Goal: Book appointment/travel/reservation

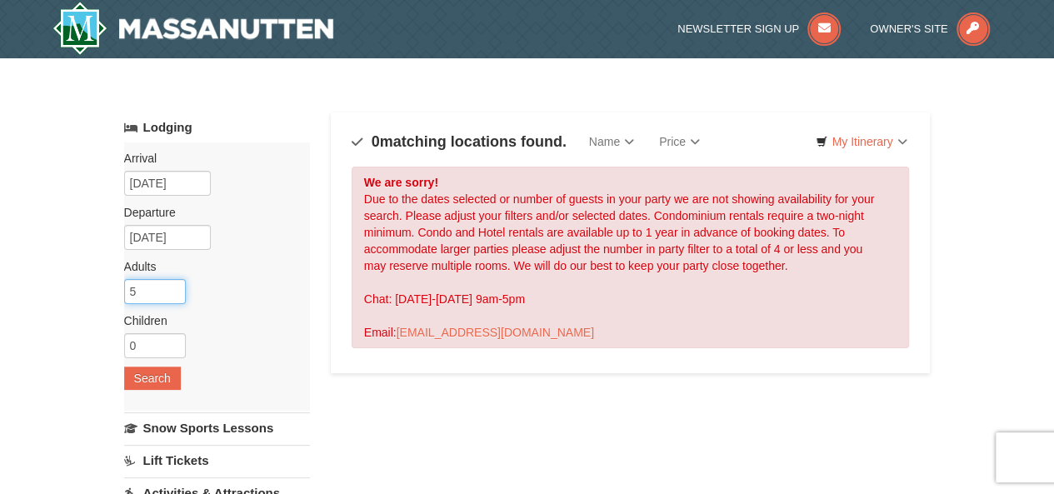
click at [149, 299] on input "5" at bounding box center [155, 291] width 62 height 25
type input "4"
click at [155, 373] on button "Search" at bounding box center [152, 377] width 57 height 23
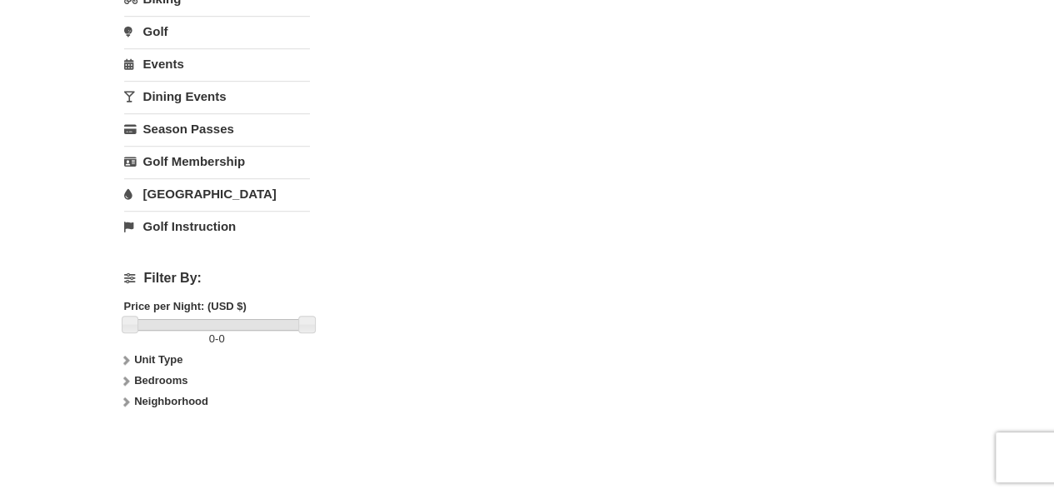
scroll to position [556, 0]
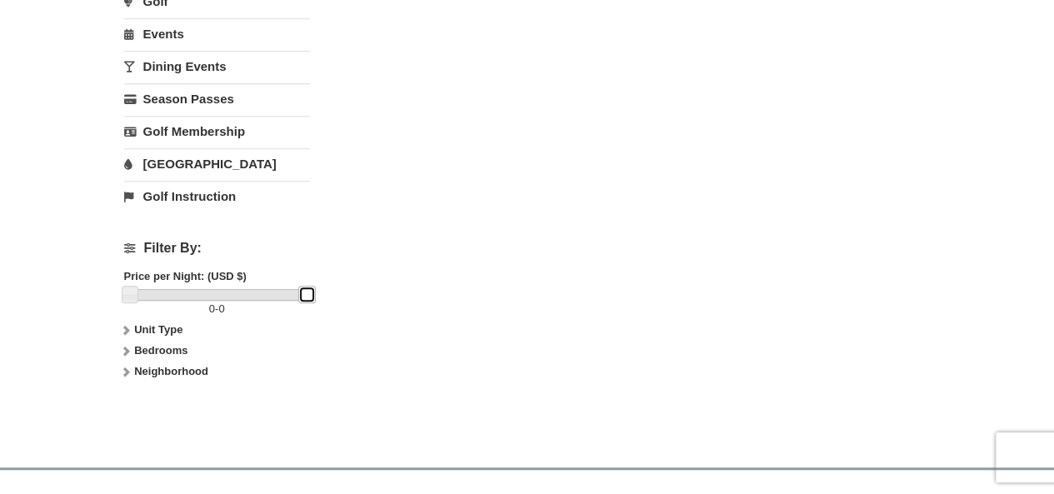
drag, startPoint x: 130, startPoint y: 291, endPoint x: 197, endPoint y: 292, distance: 67.5
click at [160, 291] on div at bounding box center [217, 295] width 178 height 12
drag, startPoint x: 305, startPoint y: 293, endPoint x: 273, endPoint y: 284, distance: 32.9
click at [273, 289] on div at bounding box center [217, 295] width 178 height 12
click at [145, 330] on strong "Unit Type" at bounding box center [158, 329] width 48 height 12
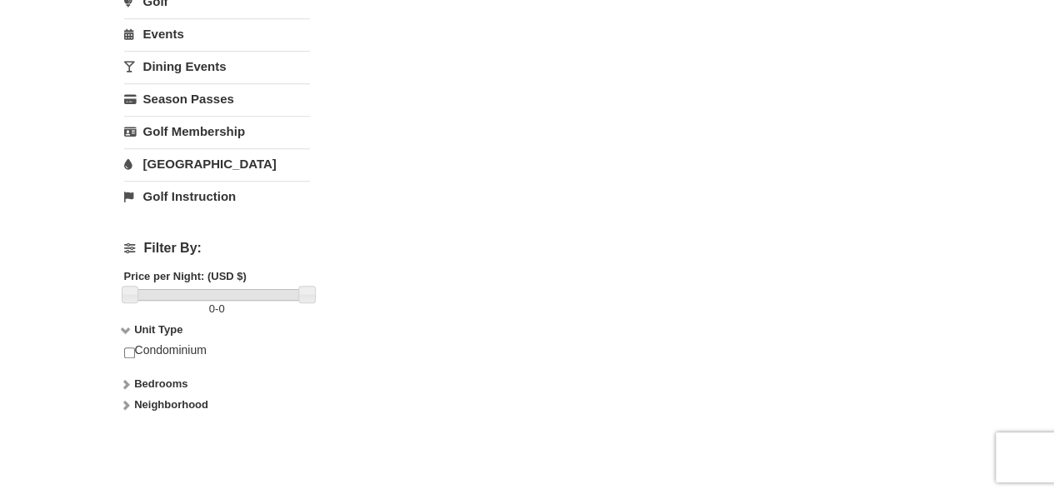
click at [170, 342] on div "Condominium" at bounding box center [217, 358] width 186 height 33
click at [130, 347] on input "checkbox" at bounding box center [129, 352] width 11 height 11
checkbox input "true"
click at [164, 380] on strong "Bedrooms" at bounding box center [160, 383] width 53 height 12
click at [122, 437] on div "× Categories Map List Filter My Itinerary Questions? 1-540-289-9441 Lodging Arr…" at bounding box center [527, 51] width 840 height 1064
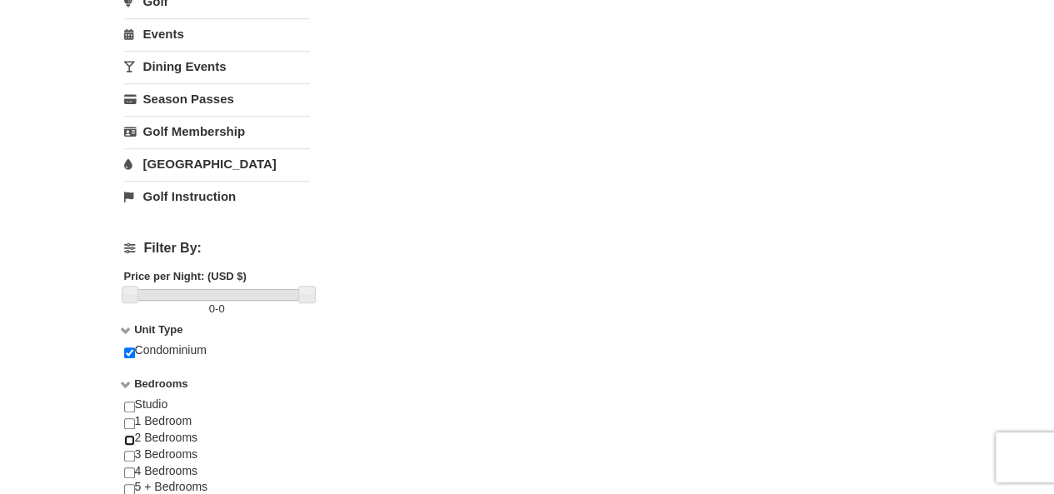
click at [127, 436] on input "checkbox" at bounding box center [129, 440] width 11 height 11
checkbox input "true"
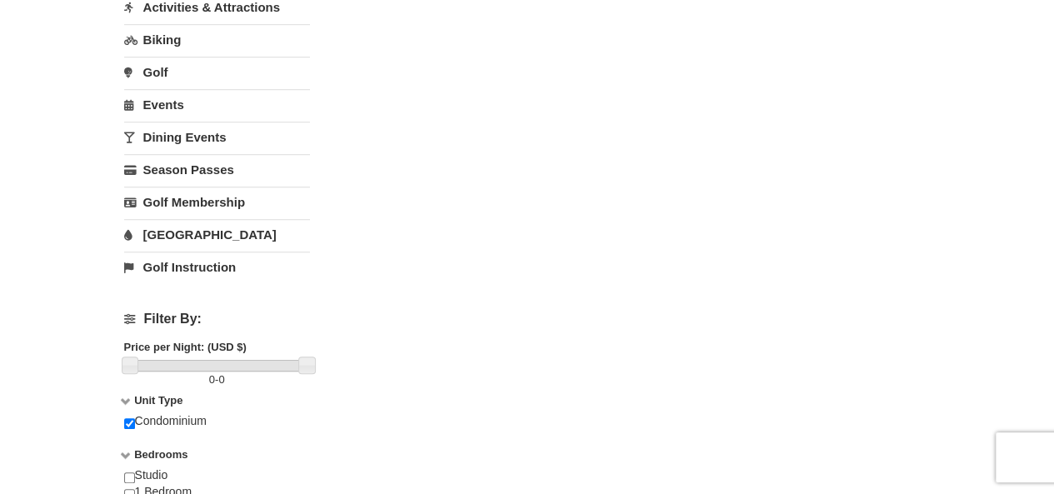
scroll to position [0, 0]
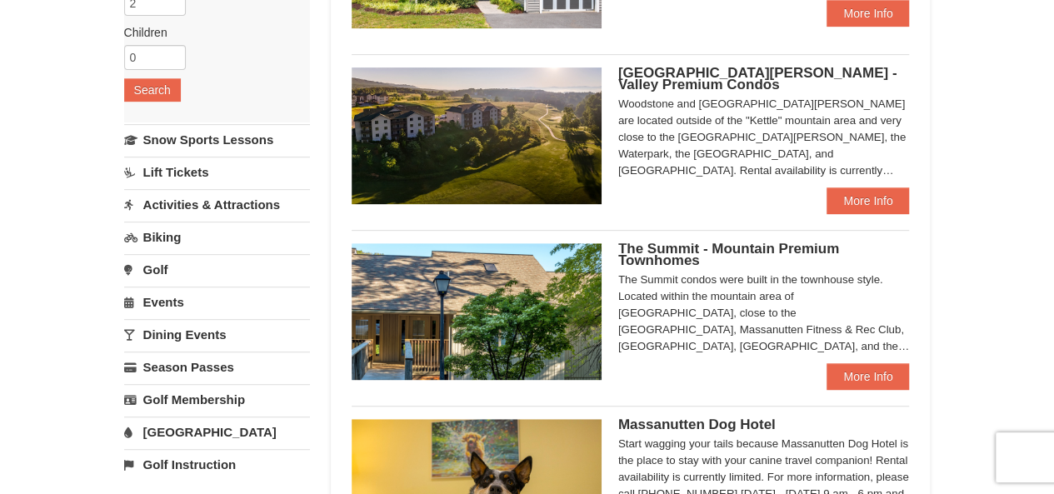
scroll to position [291, 0]
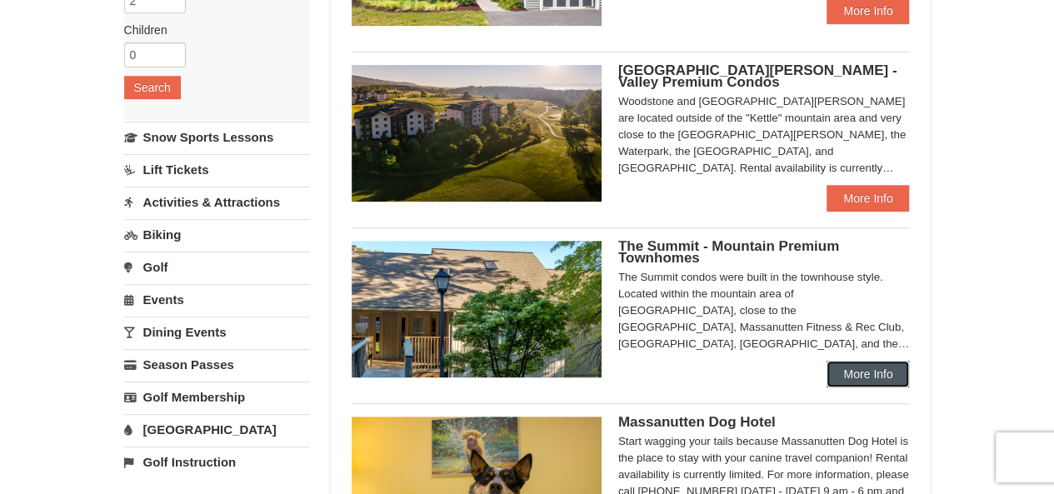
click at [858, 372] on link "More Info" at bounding box center [867, 374] width 82 height 27
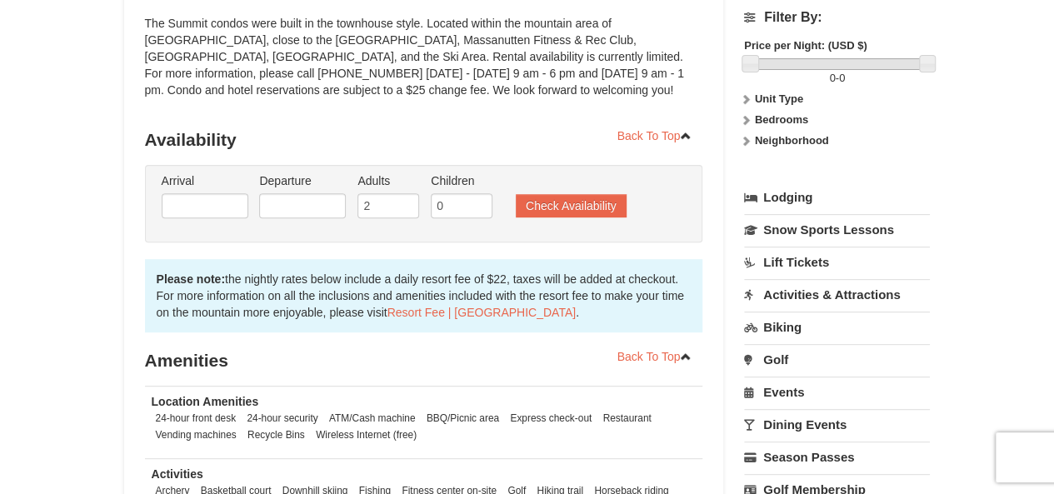
scroll to position [227, 0]
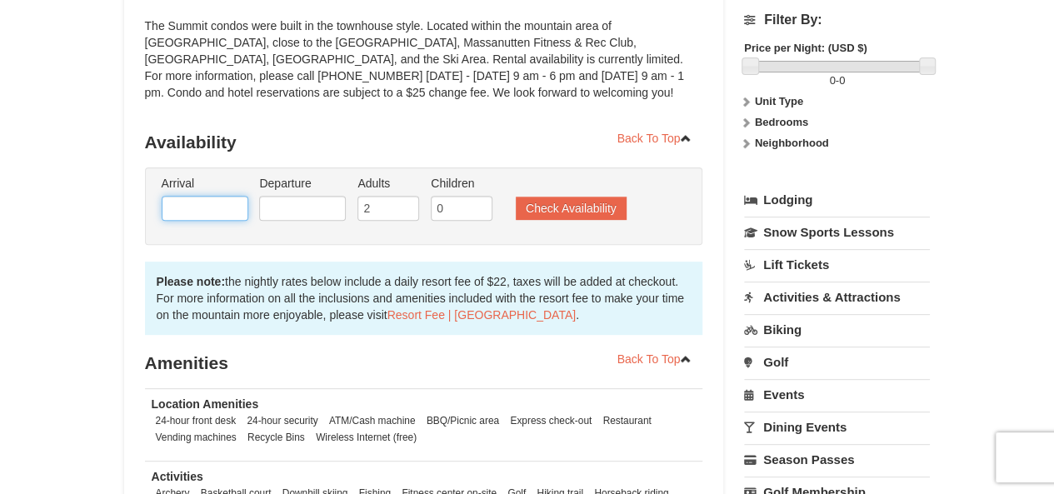
click at [224, 207] on input "text" at bounding box center [205, 208] width 87 height 25
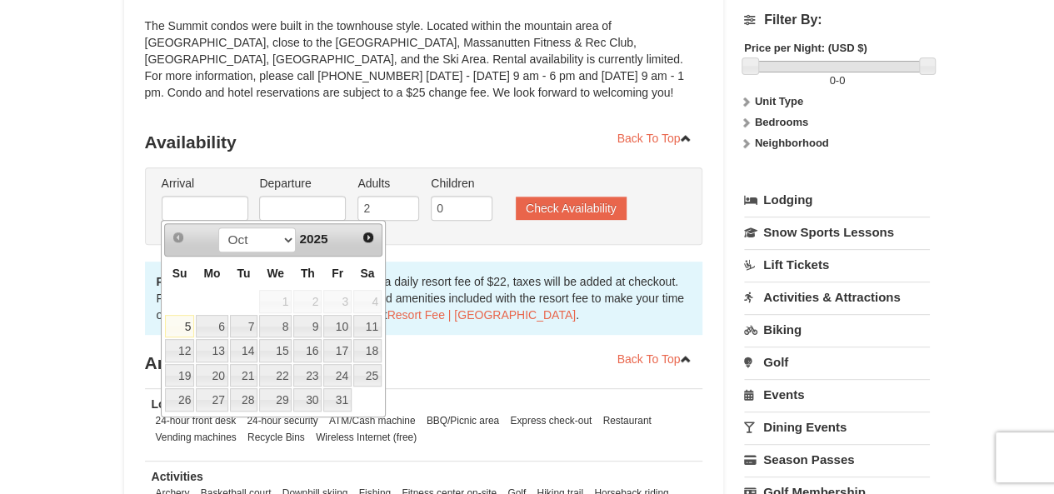
click at [320, 240] on span "2025" at bounding box center [313, 239] width 28 height 14
click at [287, 244] on select "Oct Nov Dec" at bounding box center [256, 239] width 77 height 25
click at [371, 241] on span "Next" at bounding box center [367, 237] width 13 height 13
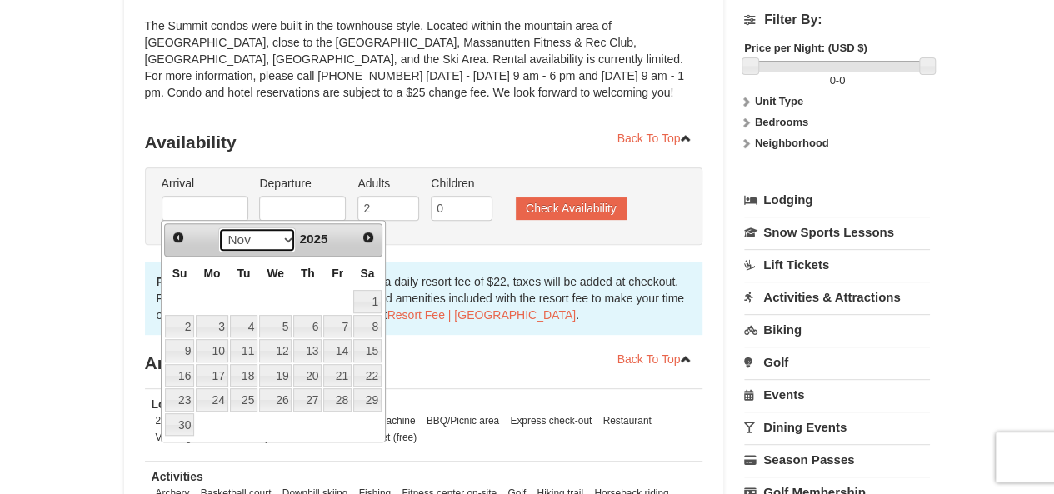
click at [288, 232] on select "Oct Nov Dec" at bounding box center [256, 239] width 77 height 25
click at [368, 239] on span "Next" at bounding box center [367, 237] width 13 height 13
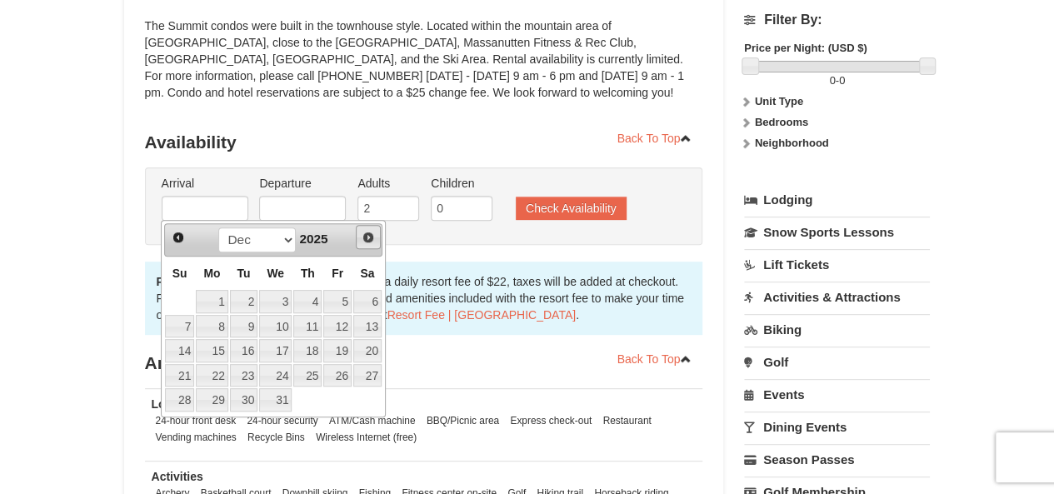
click at [368, 239] on span "Next" at bounding box center [367, 237] width 13 height 13
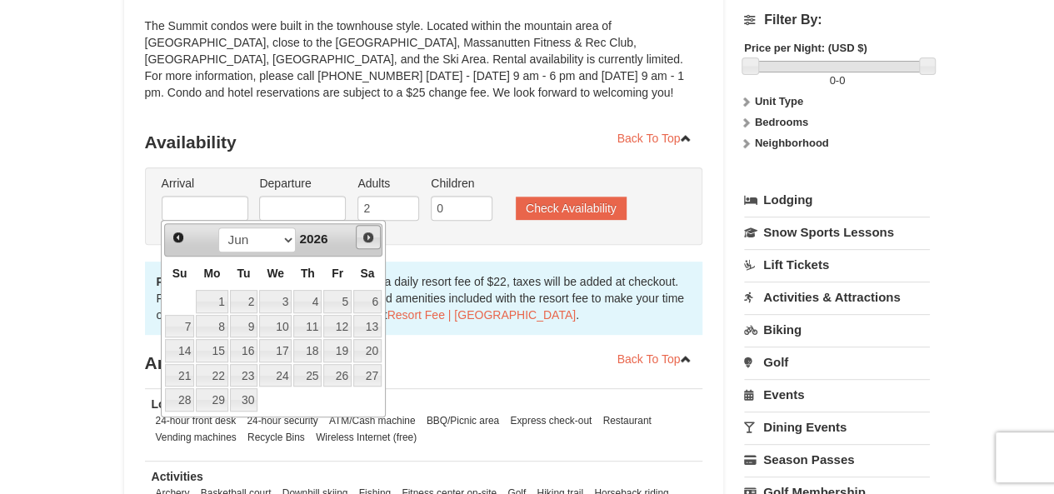
click at [368, 239] on span "Next" at bounding box center [367, 237] width 13 height 13
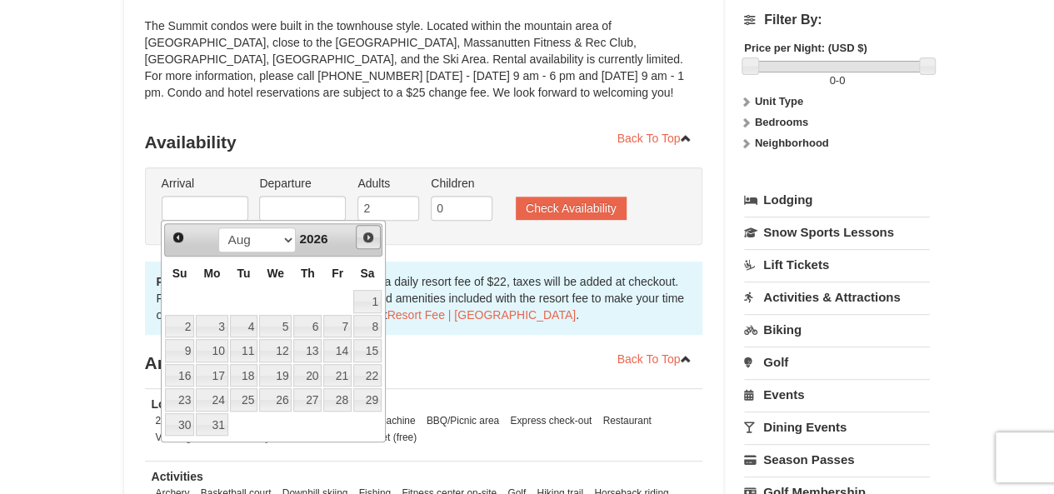
click at [368, 239] on span "Next" at bounding box center [367, 237] width 13 height 13
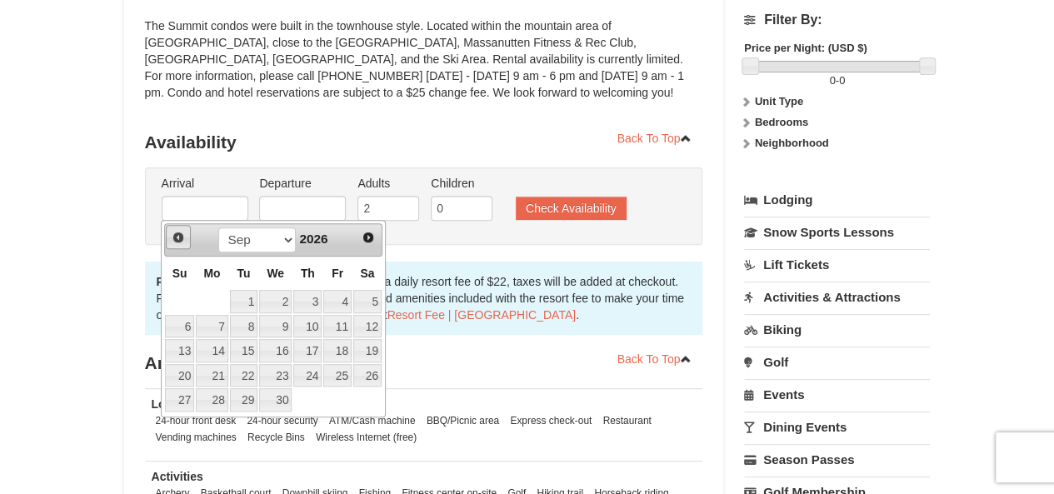
click at [173, 237] on span "Prev" at bounding box center [178, 237] width 13 height 13
click at [189, 351] on link "14" at bounding box center [179, 350] width 29 height 23
type input "06/14/2026"
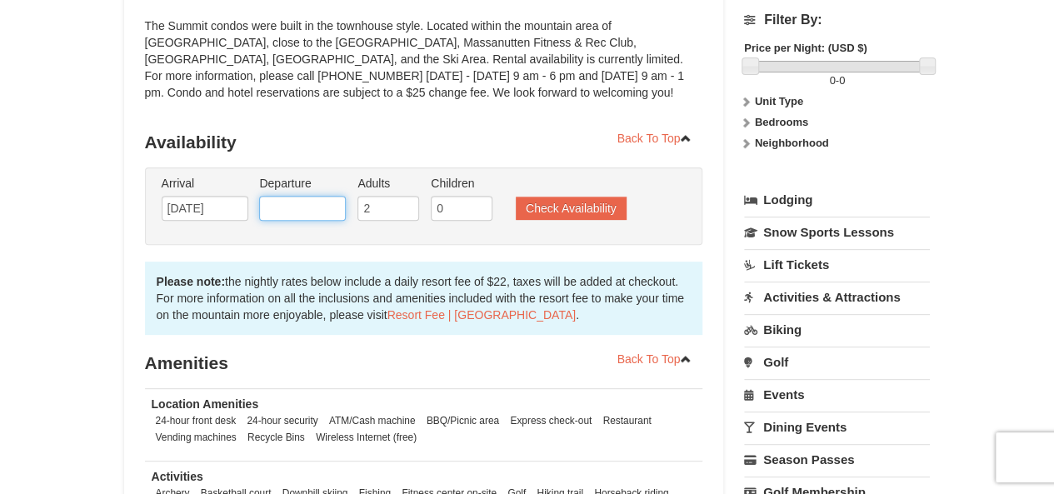
click at [314, 206] on input "text" at bounding box center [302, 208] width 87 height 25
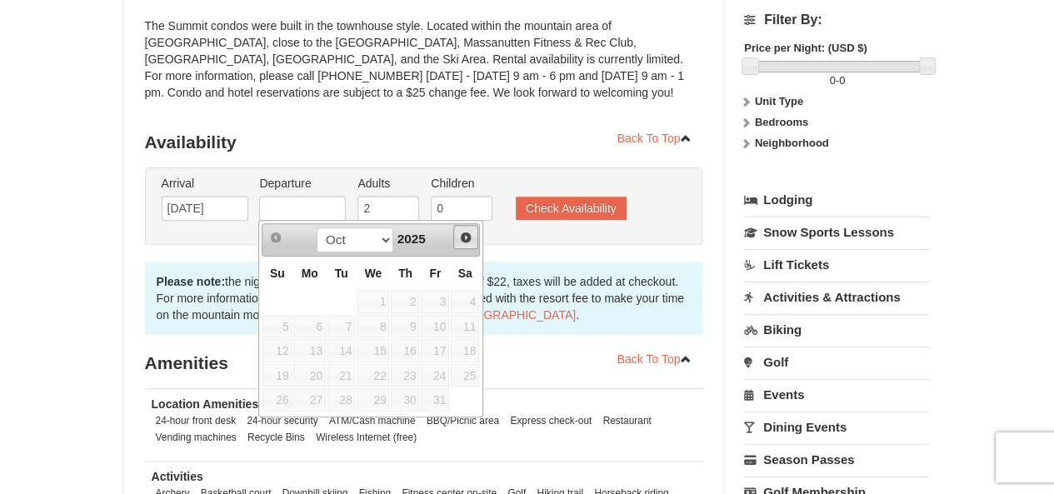
click at [459, 242] on link "Next" at bounding box center [465, 237] width 25 height 25
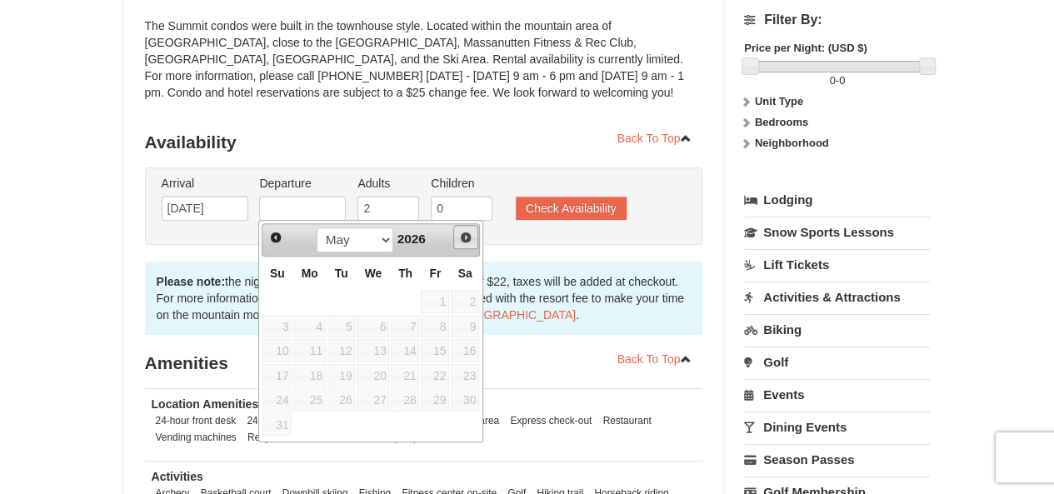
click at [459, 242] on link "Next" at bounding box center [465, 237] width 25 height 25
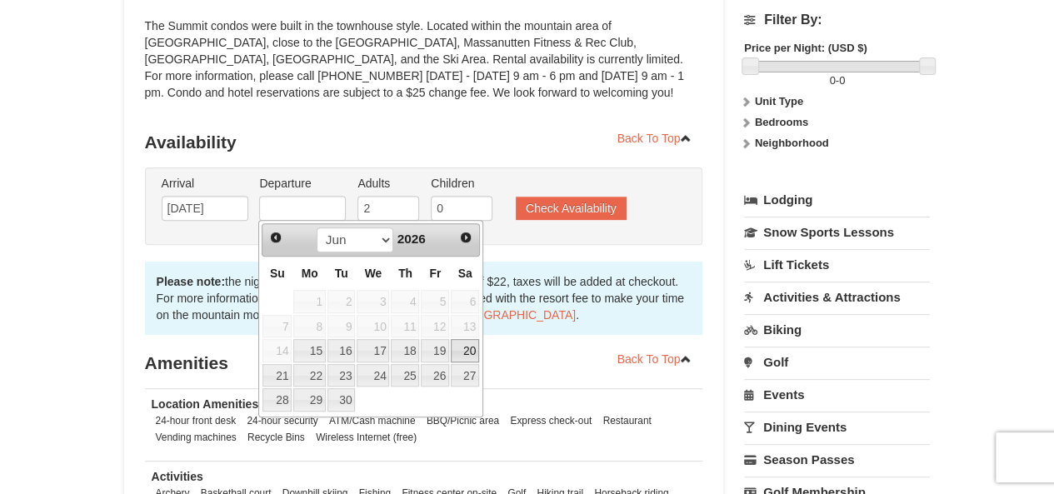
click at [458, 351] on link "20" at bounding box center [465, 350] width 28 height 23
type input "06/20/2026"
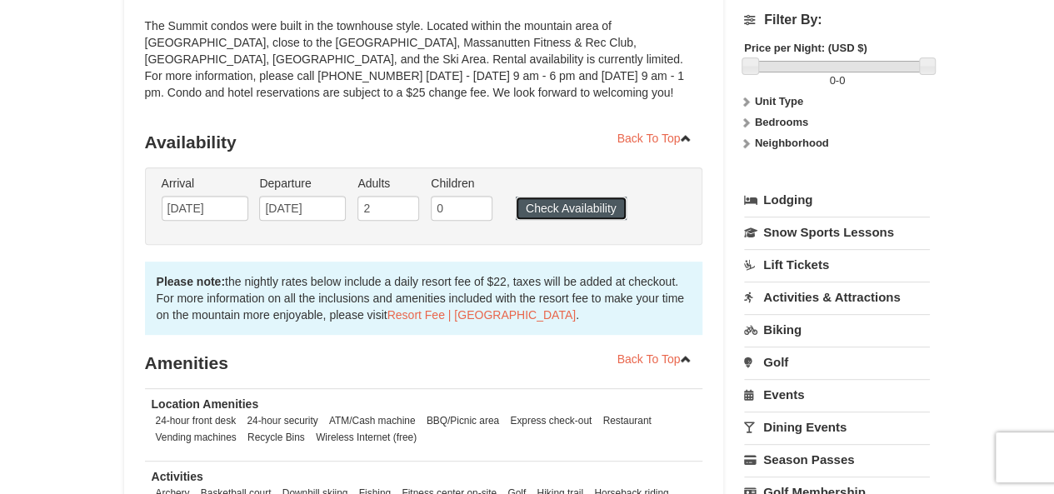
click at [585, 216] on button "Check Availability" at bounding box center [571, 208] width 111 height 23
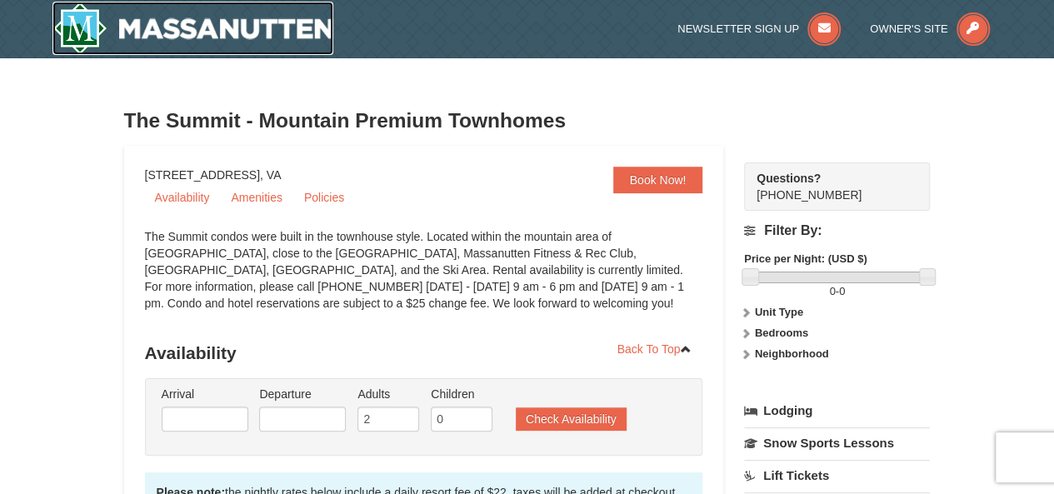
click at [153, 28] on img at bounding box center [193, 28] width 282 height 53
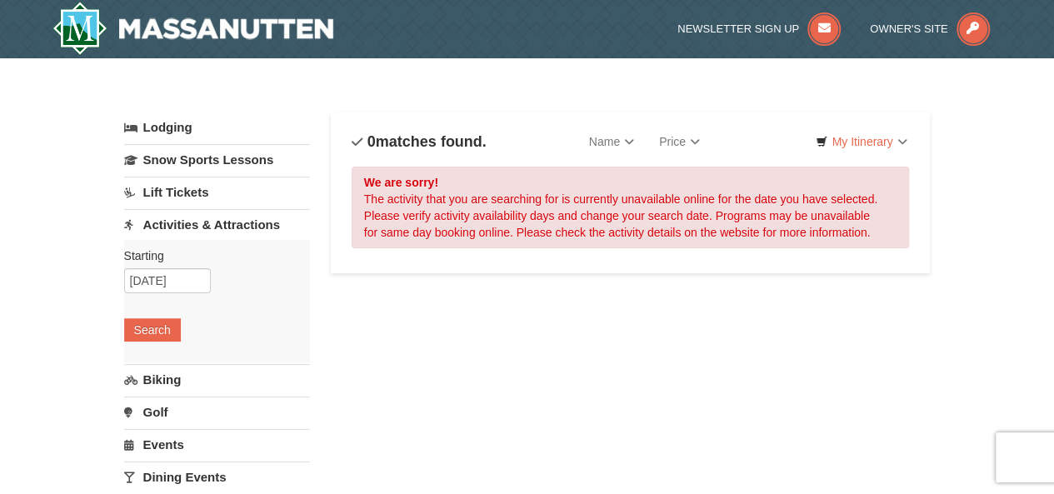
click at [199, 229] on link "Activities & Attractions" at bounding box center [217, 224] width 186 height 31
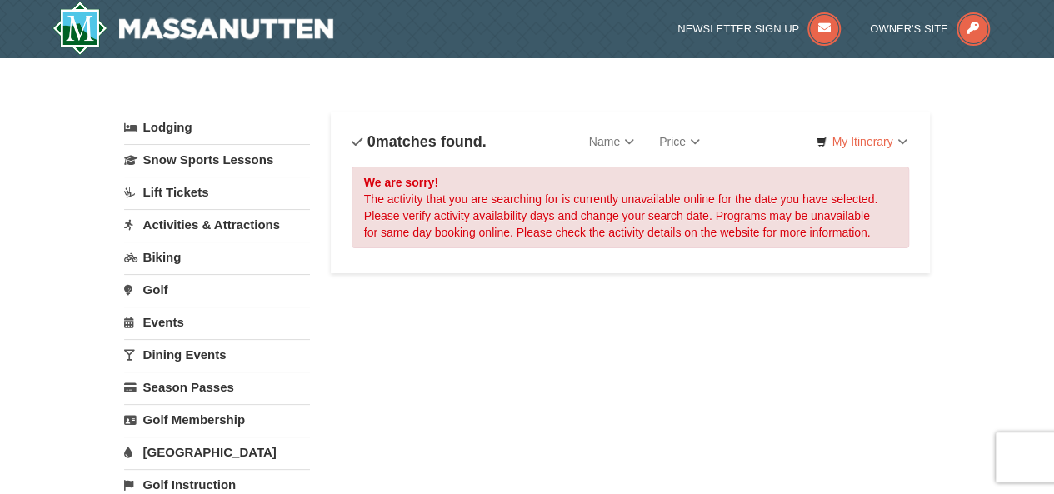
click at [199, 229] on link "Activities & Attractions" at bounding box center [217, 224] width 186 height 31
